Goal: Transaction & Acquisition: Purchase product/service

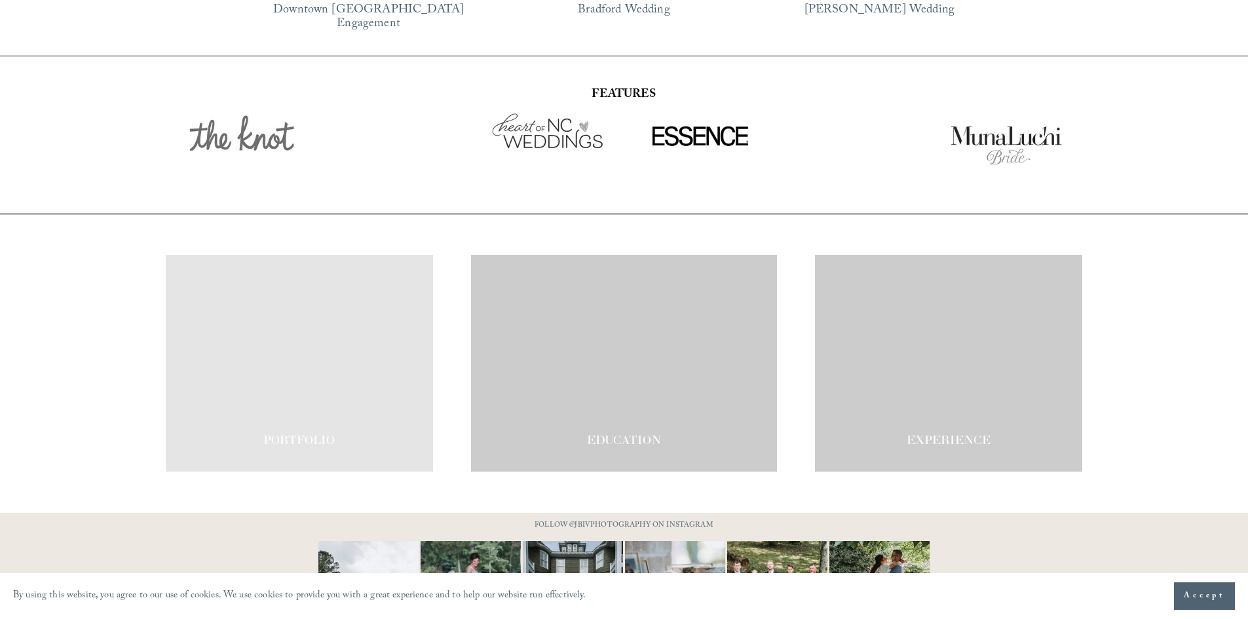
scroll to position [2323, 0]
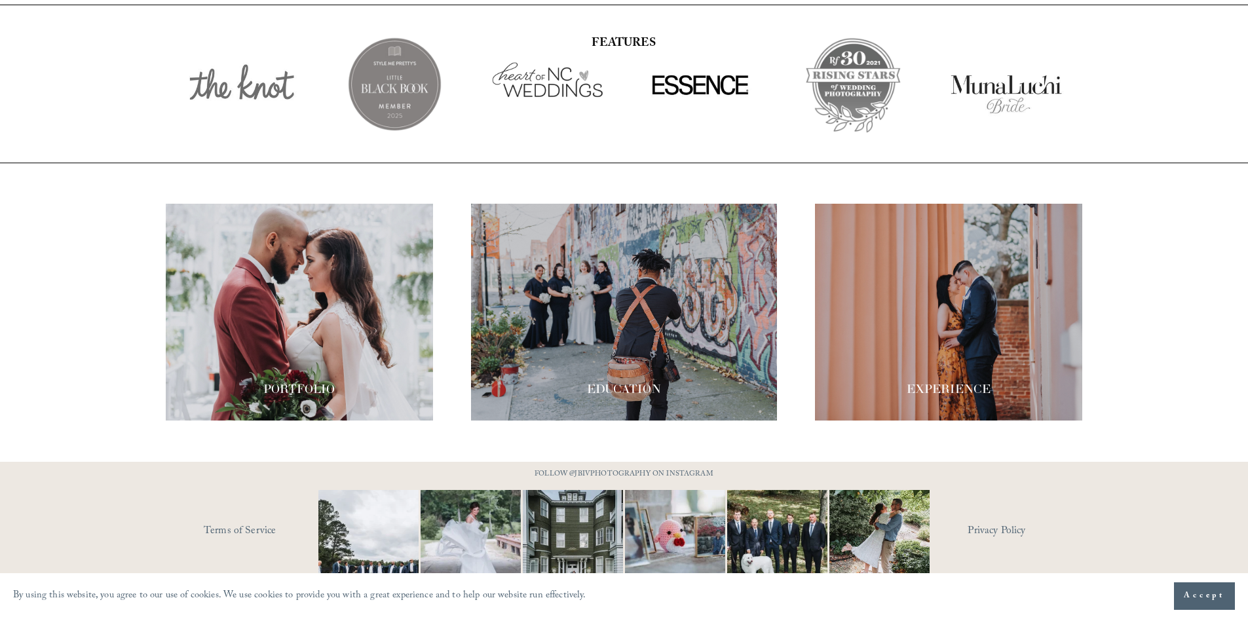
click at [611, 354] on div at bounding box center [624, 312] width 306 height 217
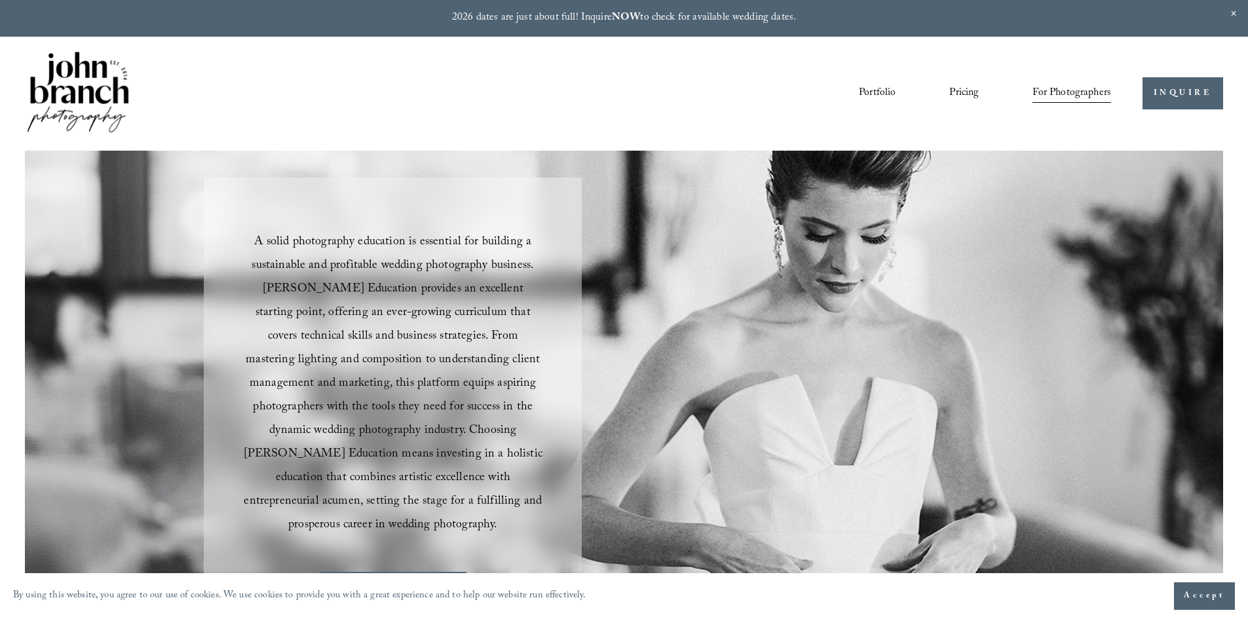
click at [1070, 97] on span "For Photographers" at bounding box center [1072, 93] width 79 height 20
click at [0, 0] on span "Presets" at bounding box center [0, 0] width 0 height 0
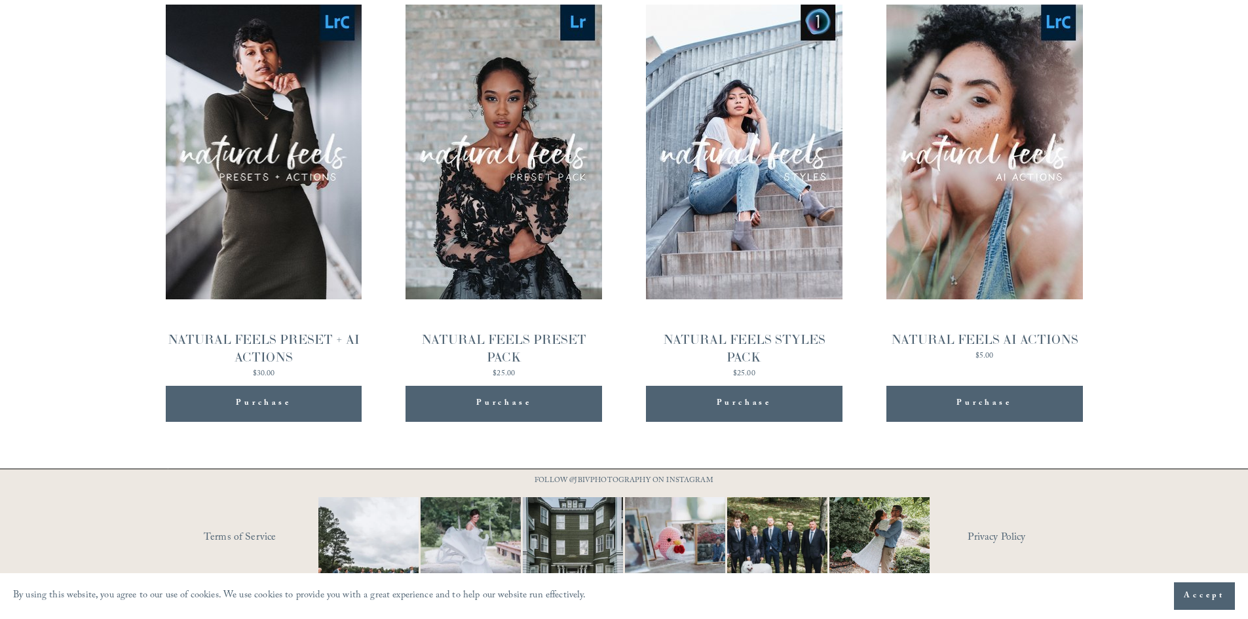
scroll to position [1514, 0]
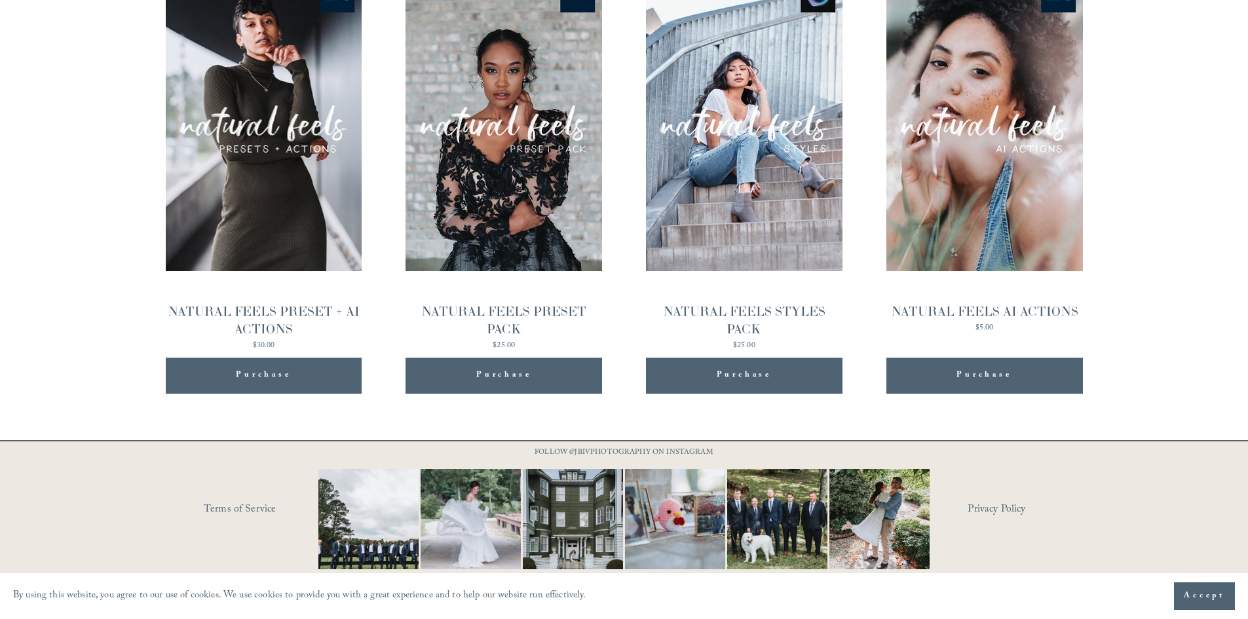
click at [511, 312] on div "NATURAL FEELS PRESET PACK" at bounding box center [504, 320] width 197 height 35
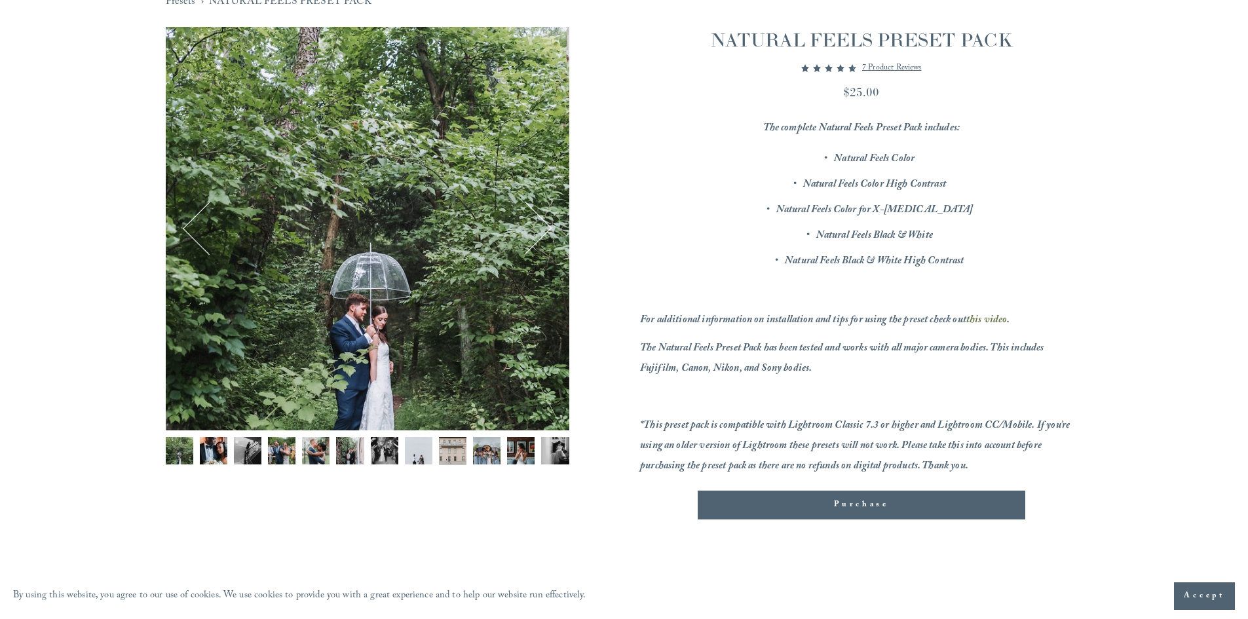
scroll to position [197, 0]
click at [347, 445] on img "Image 6 of 12" at bounding box center [350, 450] width 28 height 28
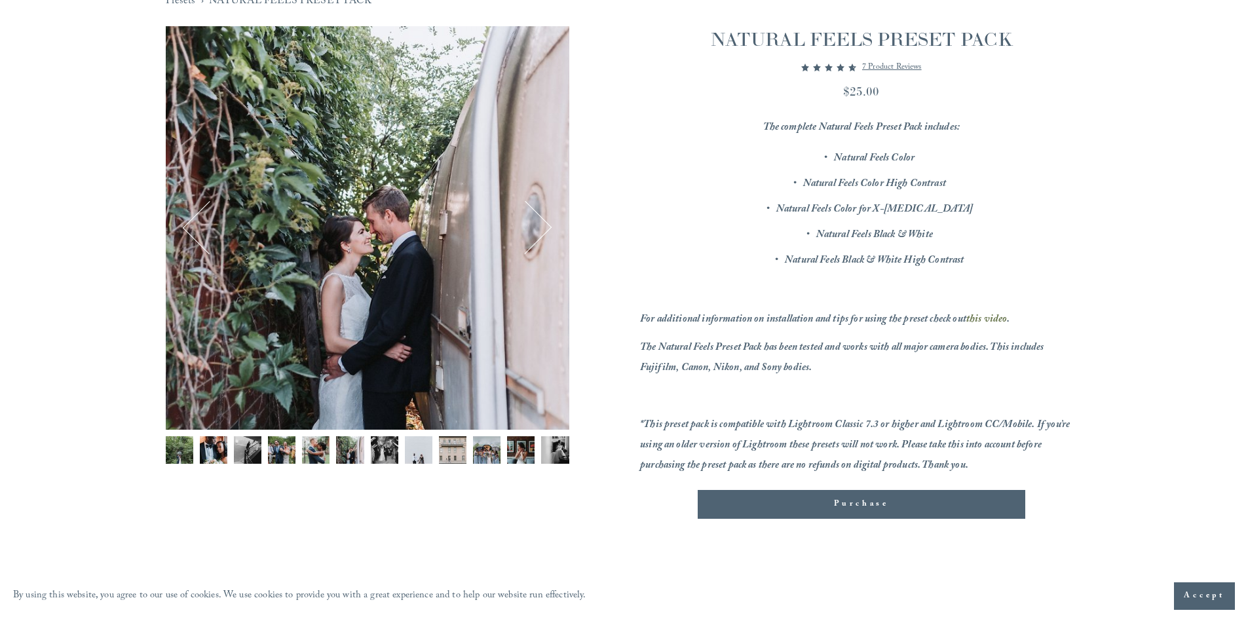
click at [318, 442] on img "Image 5 of 12" at bounding box center [316, 450] width 28 height 28
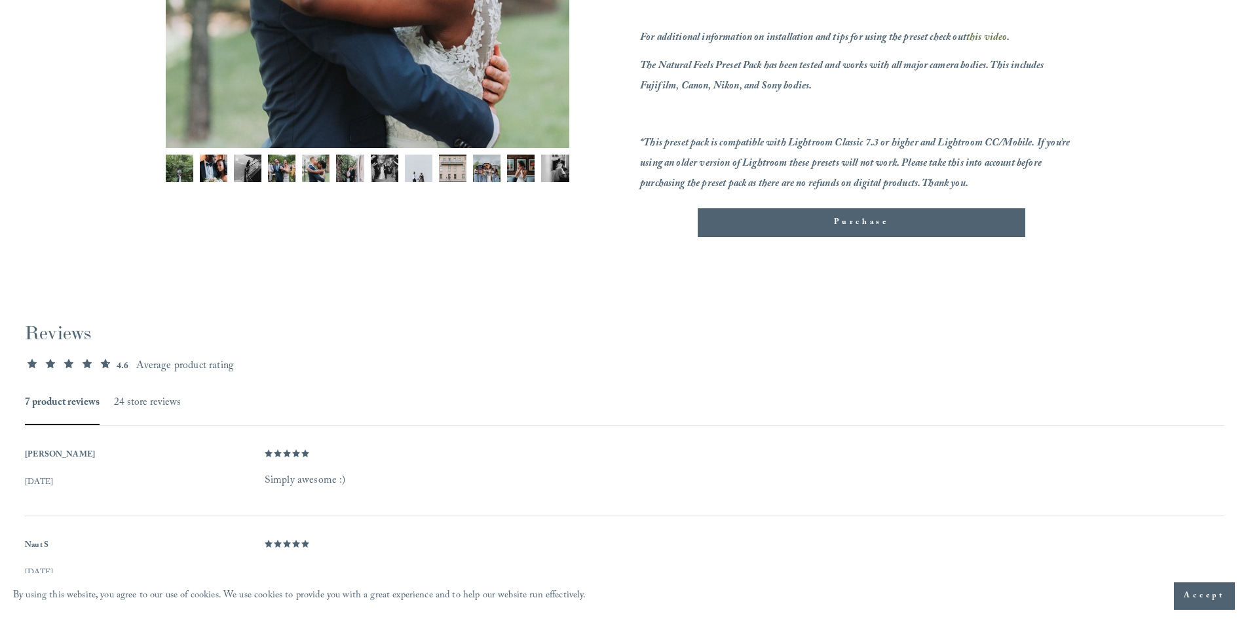
scroll to position [0, 0]
